Goal: Navigation & Orientation: Find specific page/section

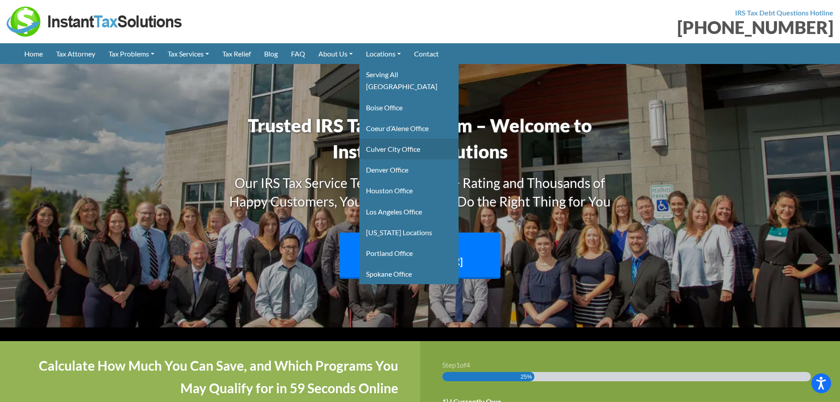
click at [406, 138] on link "Culver City Office" at bounding box center [408, 148] width 99 height 21
click at [398, 141] on link "Culver City Office" at bounding box center [408, 148] width 99 height 21
click at [397, 139] on link "Culver City Office" at bounding box center [408, 148] width 99 height 21
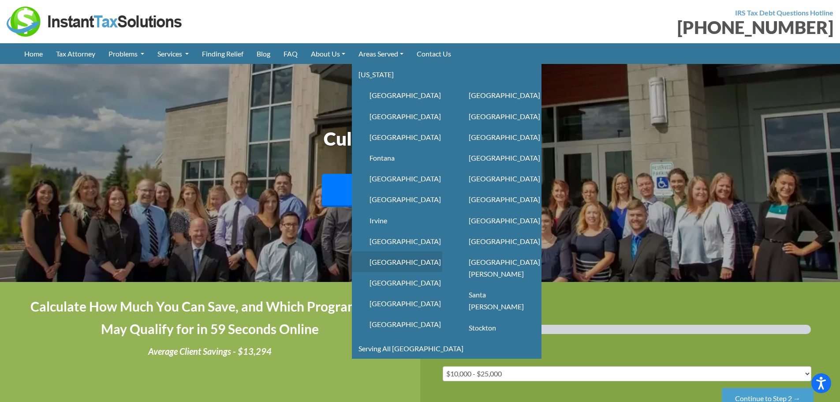
click at [404, 259] on link "[GEOGRAPHIC_DATA]" at bounding box center [397, 261] width 90 height 21
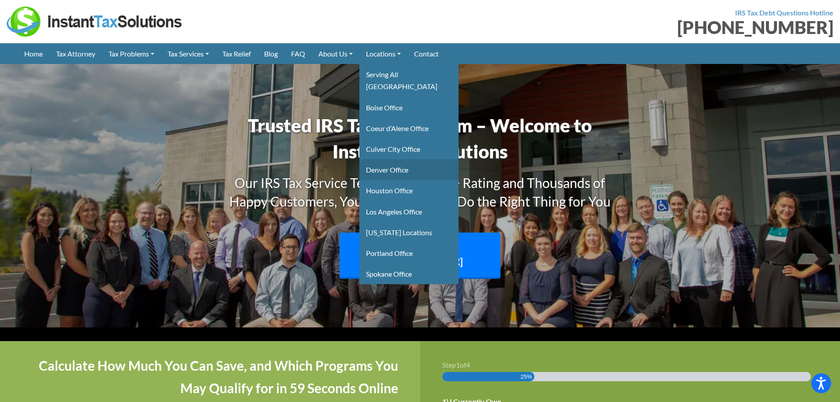
click at [398, 159] on link "Denver Office" at bounding box center [408, 169] width 99 height 21
